Goal: Transaction & Acquisition: Download file/media

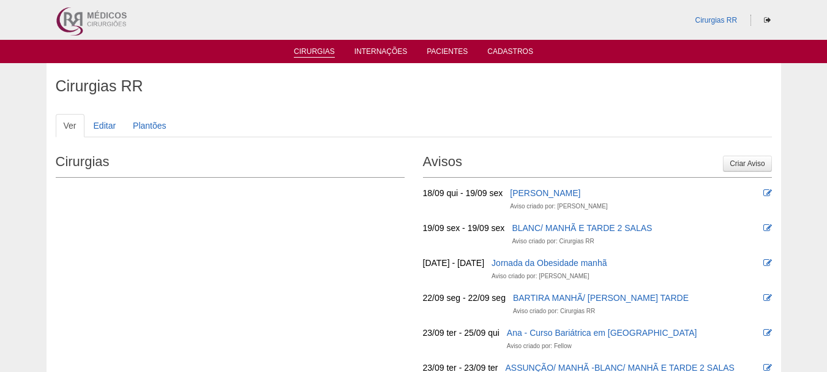
click at [323, 47] on link "Cirurgias" at bounding box center [314, 52] width 41 height 10
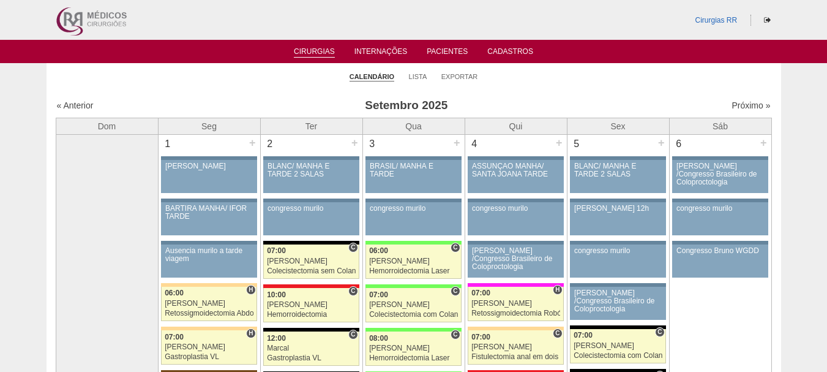
click at [439, 74] on ul "Calendário Lista Exportar" at bounding box center [414, 76] width 735 height 26
click at [441, 74] on li "Exportar" at bounding box center [459, 75] width 37 height 17
click at [444, 75] on link "Exportar" at bounding box center [459, 76] width 37 height 9
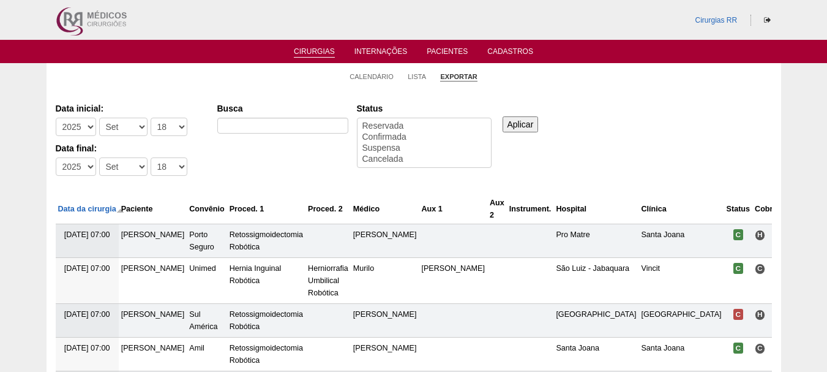
select select
click at [174, 127] on select "-Dia 1 2 3 4 5 6 7 8 9 10 11 12 13 14 15 16 17 18 19 20 21 22 23 24 25 26 27 28…" at bounding box center [169, 127] width 37 height 18
select select "19"
click at [151, 118] on select "-Dia 1 2 3 4 5 6 7 8 9 10 11 12 13 14 15 16 17 18 19 20 21 22 23 24 25 26 27 28…" at bounding box center [169, 127] width 37 height 18
click at [132, 126] on select "-Mês Jan Fev Mar Abr Mai Jun Jul Ago Set Out Nov Dez" at bounding box center [123, 127] width 48 height 18
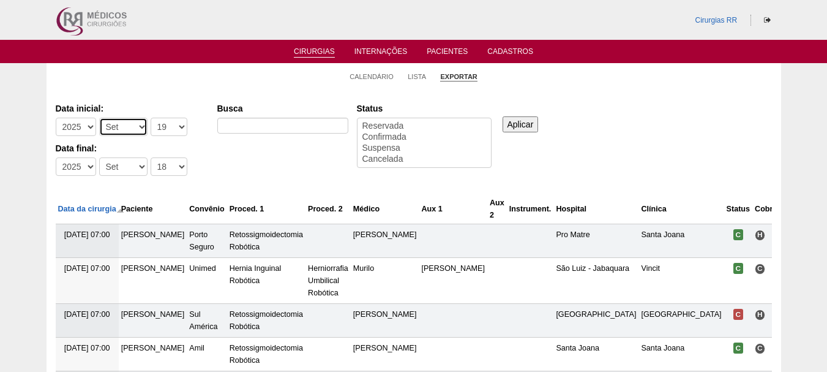
select select "8"
click at [99, 118] on select "-Mês Jan Fev Mar Abr Mai Jun Jul Ago Set Out Nov Dez" at bounding box center [123, 127] width 48 height 18
click at [175, 166] on select "-Dia 1 2 3 4 5 6 7 8 9 10 11 12 13 14 15 16 17 18 19 20 21 22 23 24 25 26 27 28…" at bounding box center [169, 166] width 37 height 18
select select "17"
click at [151, 157] on select "-Dia 1 2 3 4 5 6 7 8 9 10 11 12 13 14 15 16 17 18 19 20 21 22 23 24 25 26 27 28…" at bounding box center [169, 166] width 37 height 18
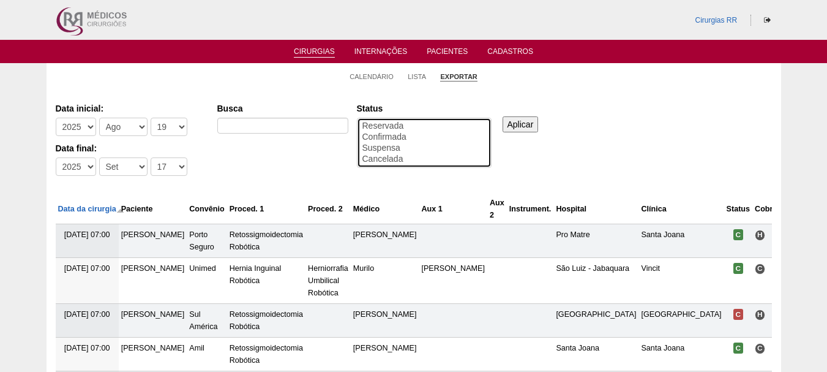
select select "conf"
click at [383, 137] on option "Confirmada" at bounding box center [424, 137] width 126 height 11
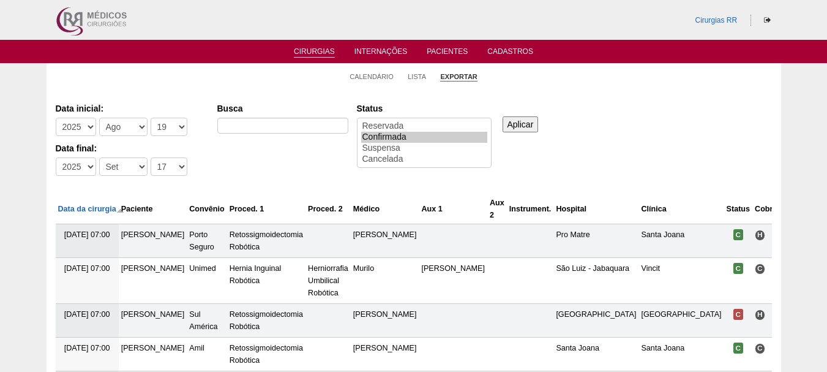
click at [526, 130] on input "Aplicar" at bounding box center [521, 124] width 36 height 16
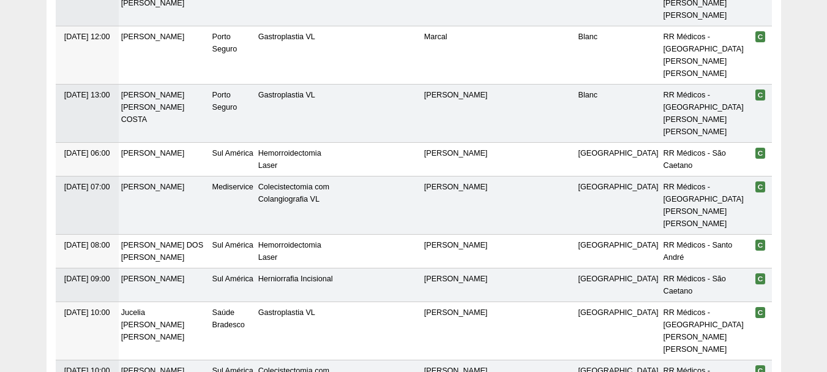
scroll to position [3916, 0]
